Goal: Information Seeking & Learning: Learn about a topic

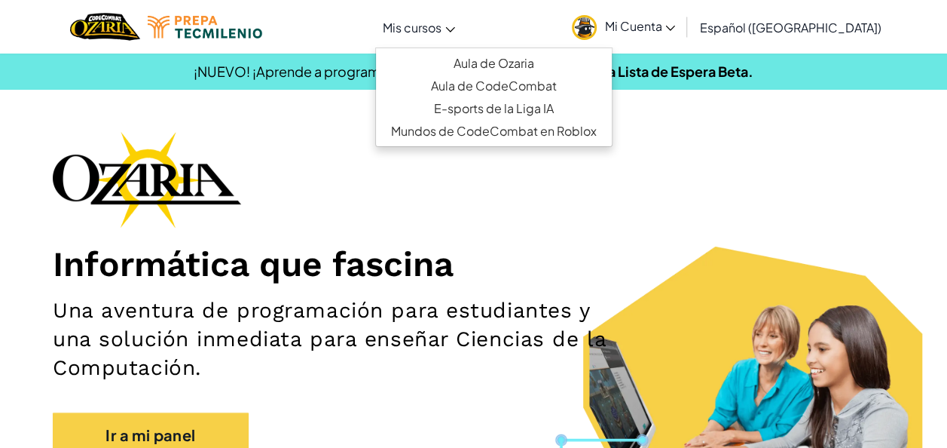
click at [442, 27] on span "Mis cursos" at bounding box center [412, 28] width 59 height 16
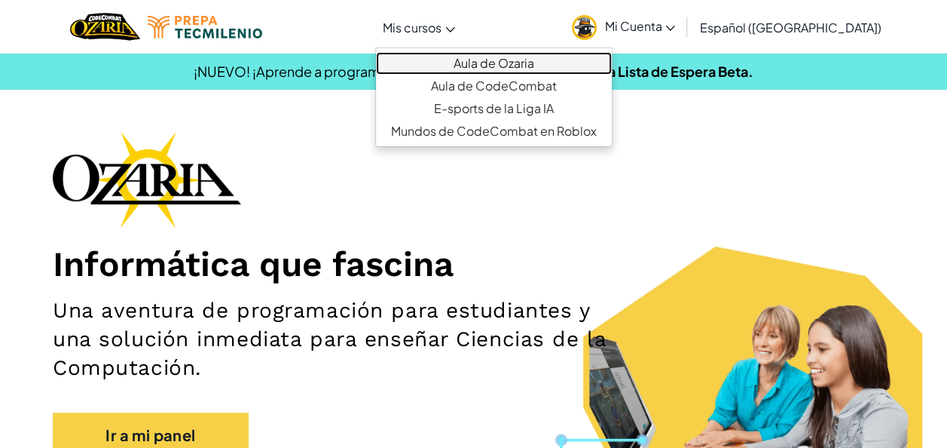
click at [482, 56] on link "Aula de Ozaria" at bounding box center [494, 63] width 236 height 23
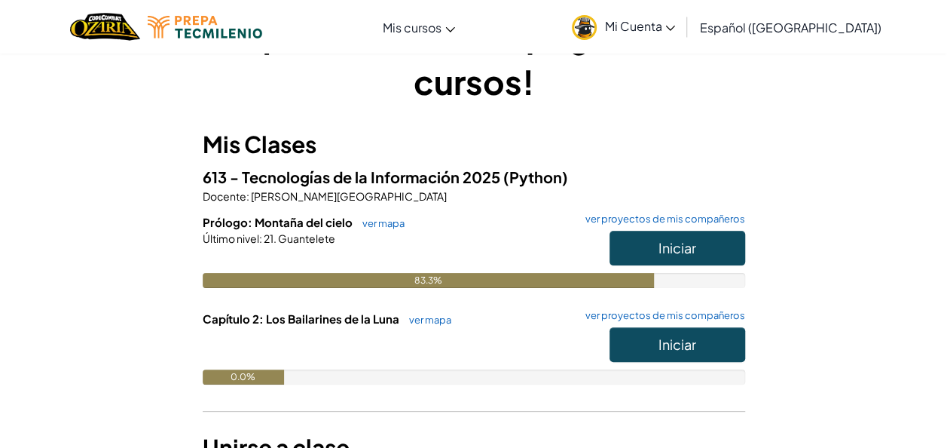
scroll to position [66, 0]
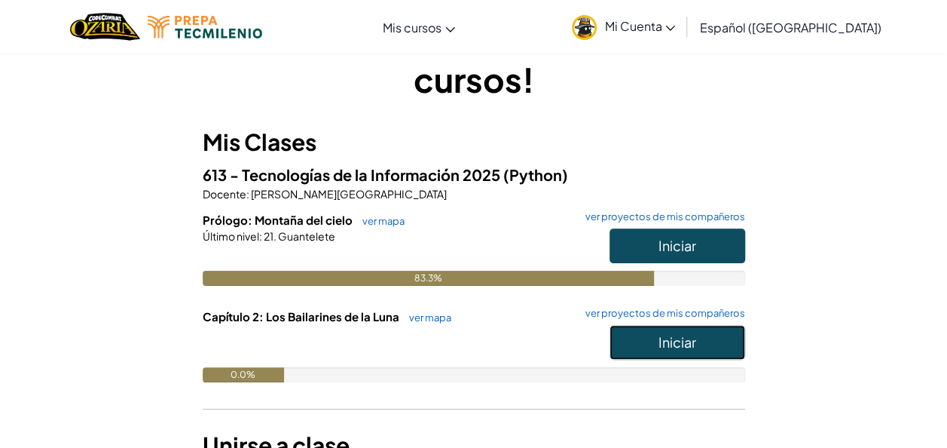
click at [663, 350] on span "Iniciar" at bounding box center [678, 341] width 38 height 17
